Goal: Find contact information: Find contact information

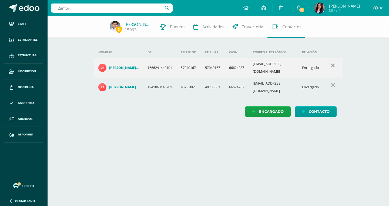
type input "Zamora"
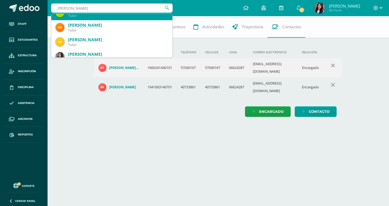
scroll to position [135, 0]
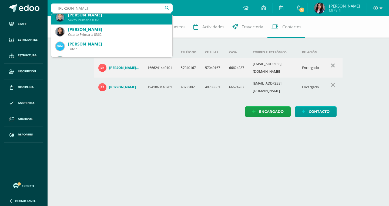
click at [93, 16] on div "Joaquín Alejandro Zamora Gutiérrez" at bounding box center [118, 15] width 100 height 6
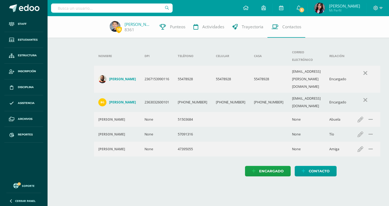
click at [107, 9] on input "text" at bounding box center [111, 8] width 121 height 9
type input "Cañón"
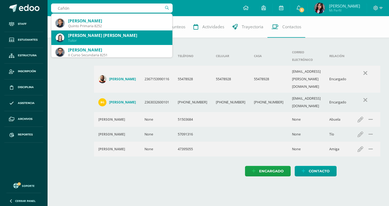
scroll to position [54, 0]
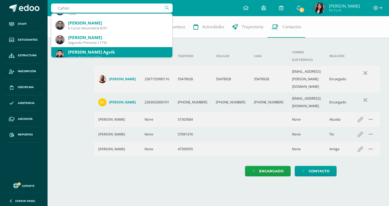
click at [127, 49] on div "Nicolás Julián Cañon Agvik Sexto Primaria 11731" at bounding box center [112, 54] width 112 height 15
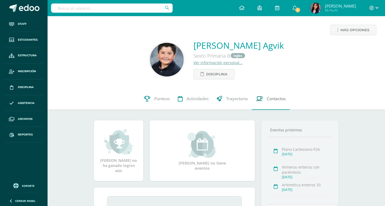
click at [274, 99] on span "Contactos" at bounding box center [275, 99] width 19 height 6
